Goal: Find specific page/section

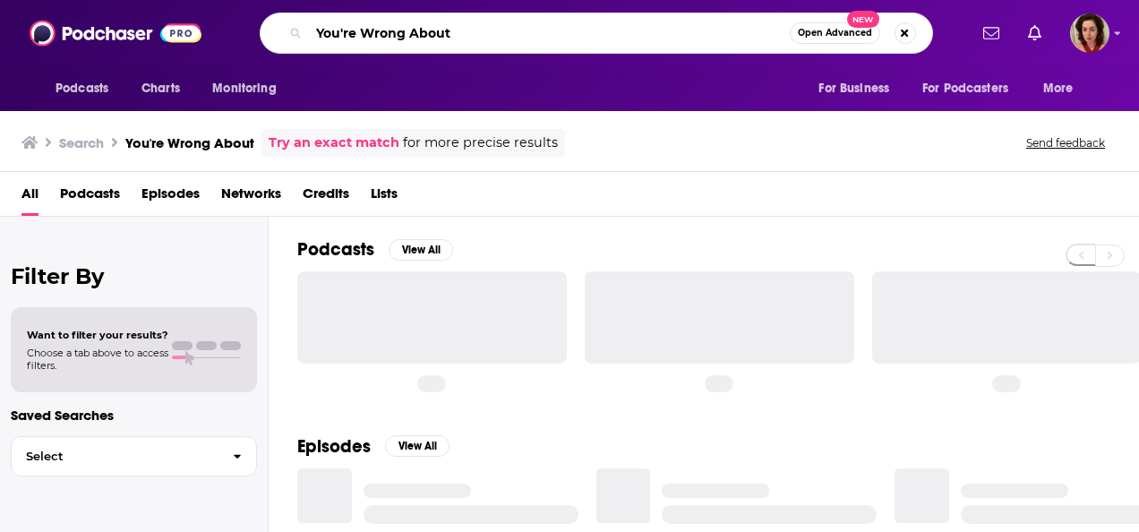
click at [449, 34] on input "You're Wrong About" at bounding box center [549, 33] width 481 height 29
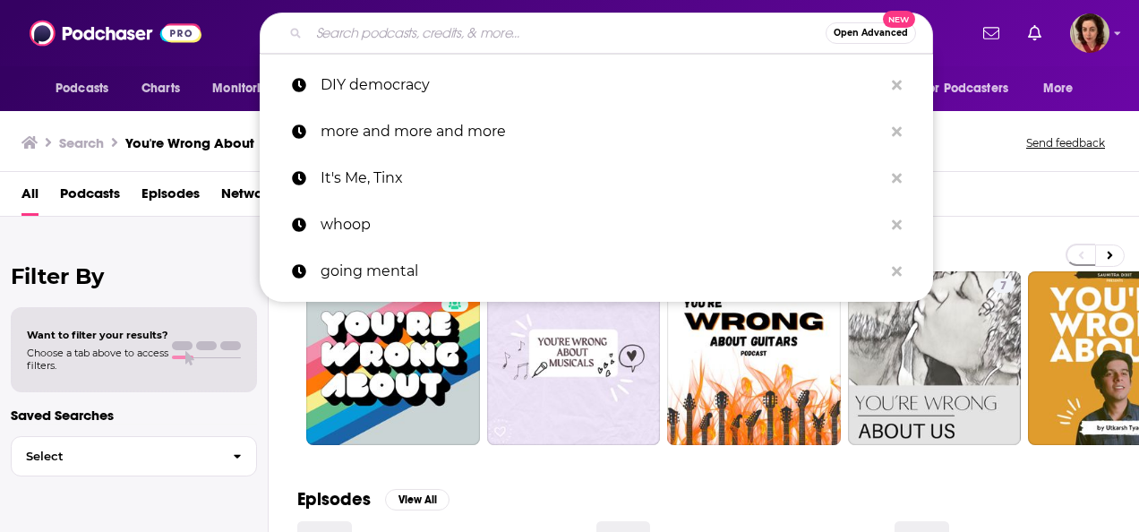
paste input "Reimagining You Podcast"
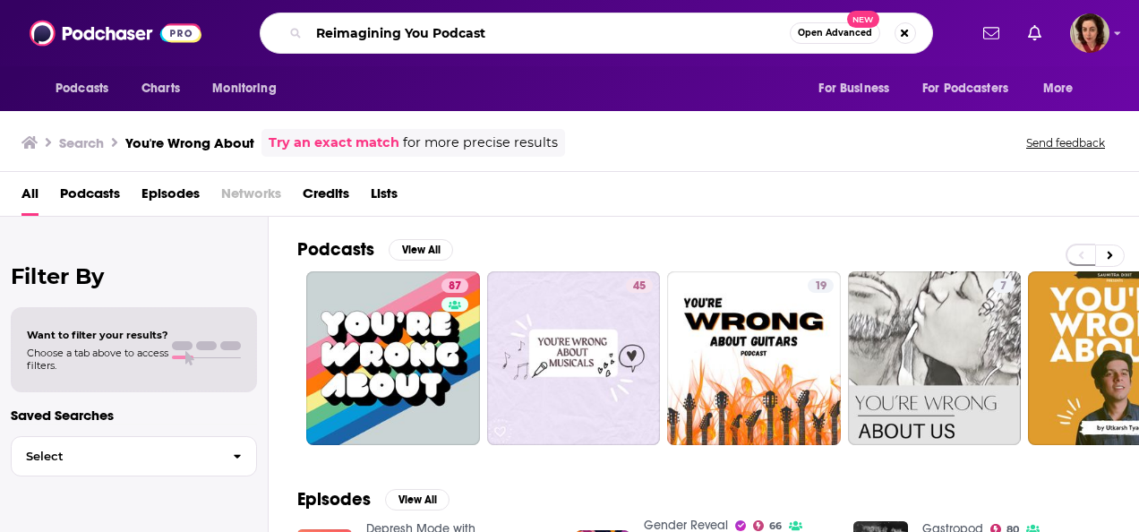
type input "Reimagining You Podcast"
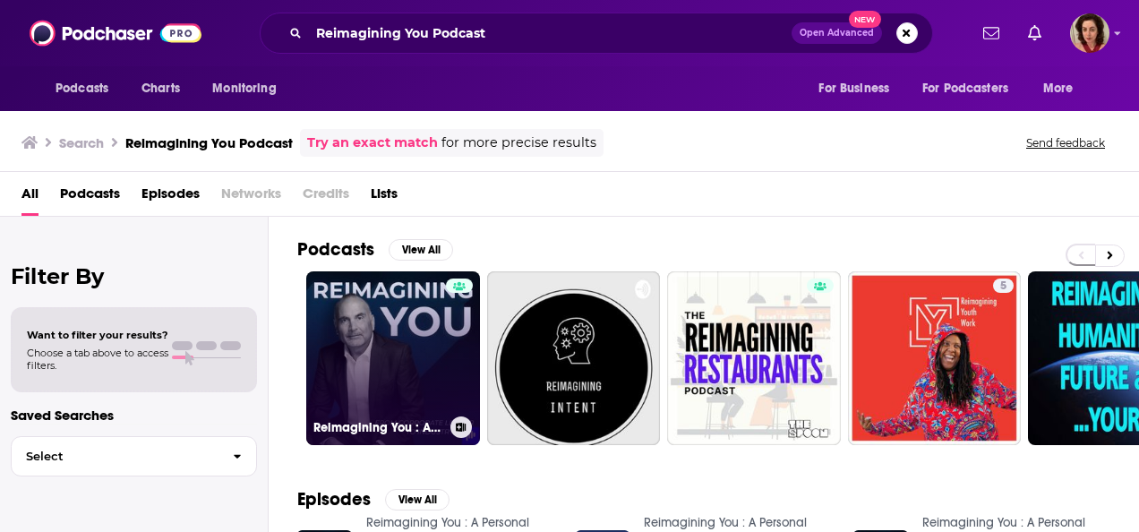
click at [380, 330] on link "Reimagining You : A Personal Branding podcast by [PERSON_NAME]" at bounding box center [393, 358] width 174 height 174
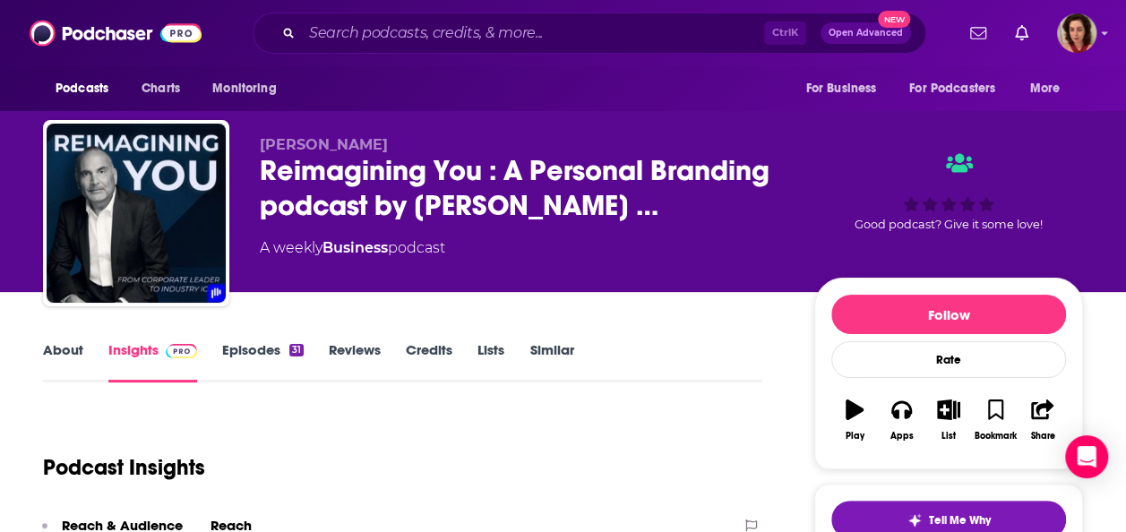
click at [432, 342] on link "Credits" at bounding box center [429, 361] width 47 height 41
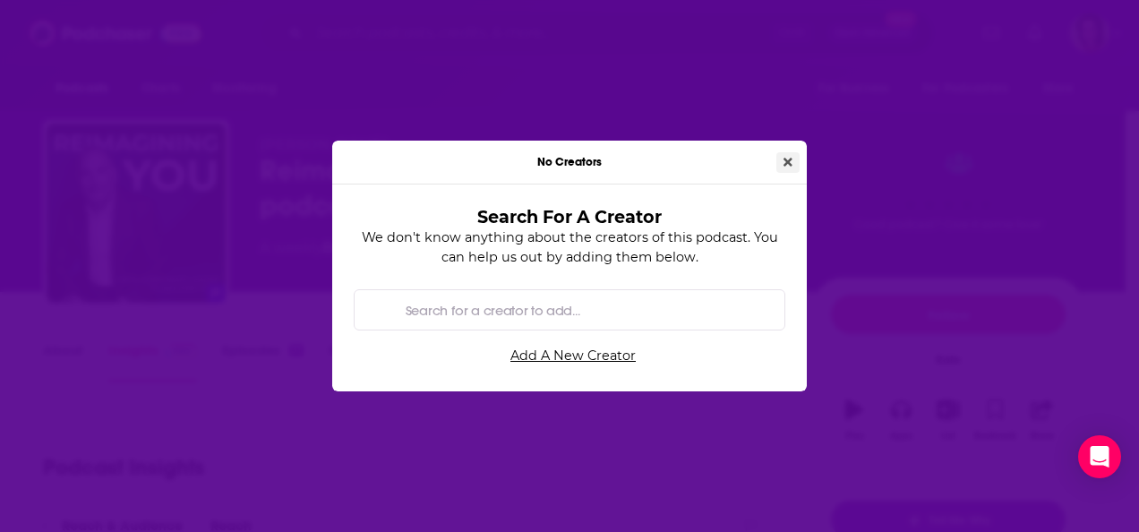
click at [790, 163] on icon "Close" at bounding box center [787, 162] width 9 height 13
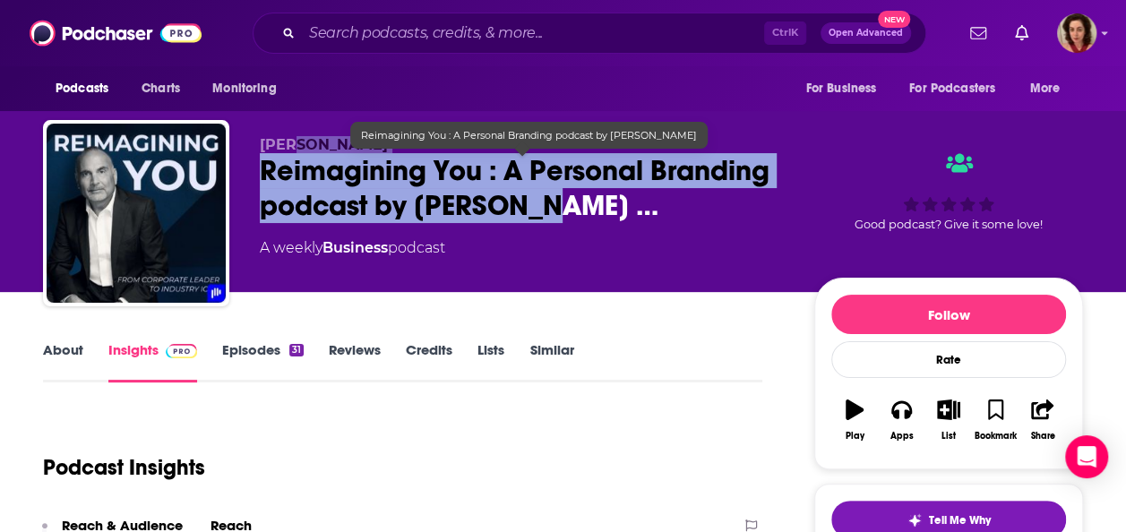
drag, startPoint x: 520, startPoint y: 207, endPoint x: 283, endPoint y: 148, distance: 244.5
click at [283, 148] on div "[PERSON_NAME] Reimagining You : A Personal Branding podcast by [PERSON_NAME] … …" at bounding box center [523, 207] width 526 height 143
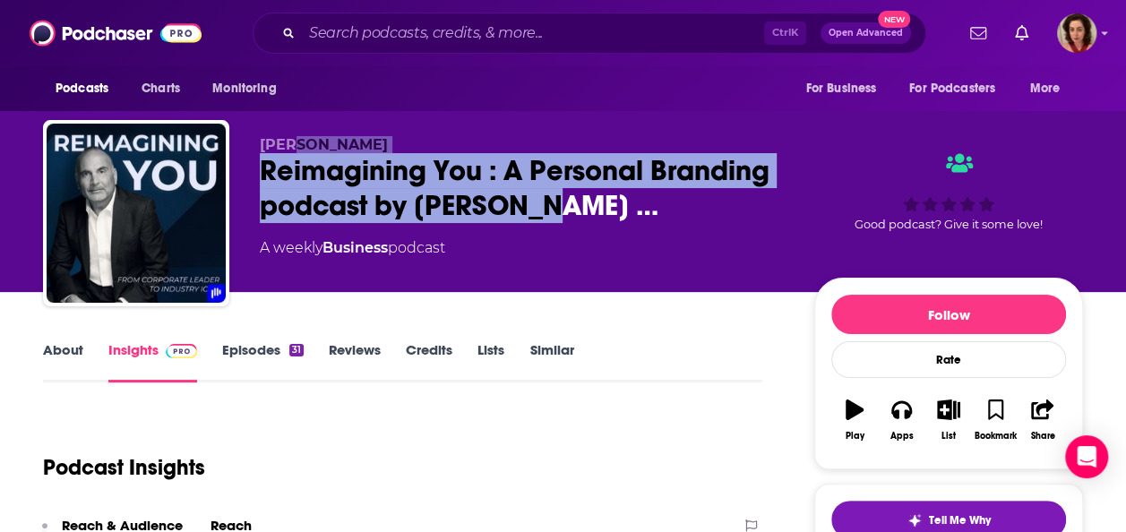
copy div "[PERSON_NAME] Reimagining You : A Personal Branding podcast by [PERSON_NAME]"
